Goal: Check status: Check status

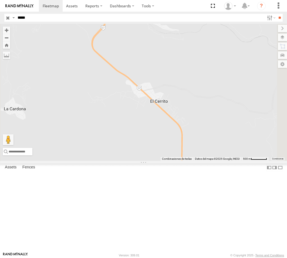
click at [0, 0] on div "RJ032 100 LOGISTICS" at bounding box center [0, 0] width 0 height 0
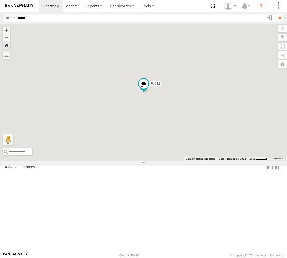
click at [0, 0] on div "RJ032 100 LOGISTICS" at bounding box center [0, 0] width 0 height 0
drag, startPoint x: 201, startPoint y: 176, endPoint x: 185, endPoint y: 119, distance: 58.9
click at [185, 119] on div "RJ032" at bounding box center [143, 92] width 287 height 137
drag, startPoint x: 160, startPoint y: 101, endPoint x: 187, endPoint y: 120, distance: 33.5
click at [187, 120] on div "RJ032" at bounding box center [143, 92] width 287 height 137
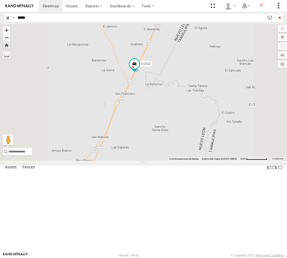
drag, startPoint x: 32, startPoint y: 18, endPoint x: -4, endPoint y: 21, distance: 36.3
click at [0, 21] on html "Dashboards ?" at bounding box center [143, 129] width 287 height 258
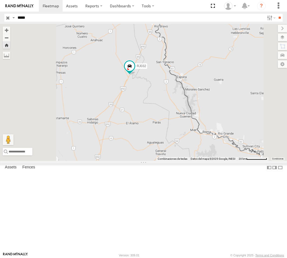
drag, startPoint x: 187, startPoint y: 146, endPoint x: 198, endPoint y: 136, distance: 14.4
click at [198, 136] on div "RJ032" at bounding box center [143, 92] width 287 height 137
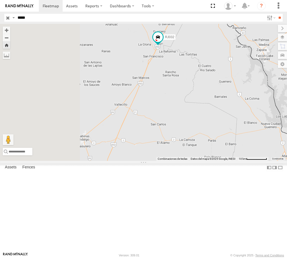
drag, startPoint x: 202, startPoint y: 131, endPoint x: 227, endPoint y: 109, distance: 33.5
click at [227, 109] on div "RJ032" at bounding box center [143, 92] width 287 height 137
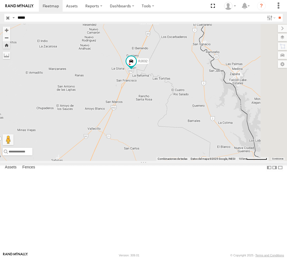
drag, startPoint x: 224, startPoint y: 115, endPoint x: 194, endPoint y: 144, distance: 41.1
click at [194, 144] on div "RJ032" at bounding box center [143, 92] width 287 height 137
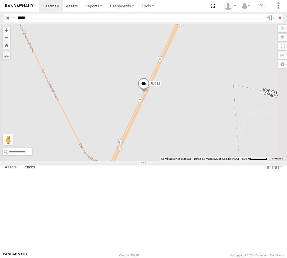
drag, startPoint x: 36, startPoint y: 19, endPoint x: -13, endPoint y: 16, distance: 49.5
click at [0, 16] on html "Dashboards ?" at bounding box center [143, 129] width 287 height 258
paste input "text"
type input "*****"
click at [277, 14] on input "**" at bounding box center [280, 18] width 6 height 8
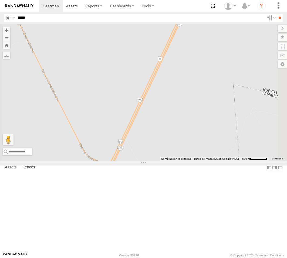
click at [0, 0] on div "[PERSON_NAME] corp" at bounding box center [0, 0] width 0 height 0
